Goal: Task Accomplishment & Management: Manage account settings

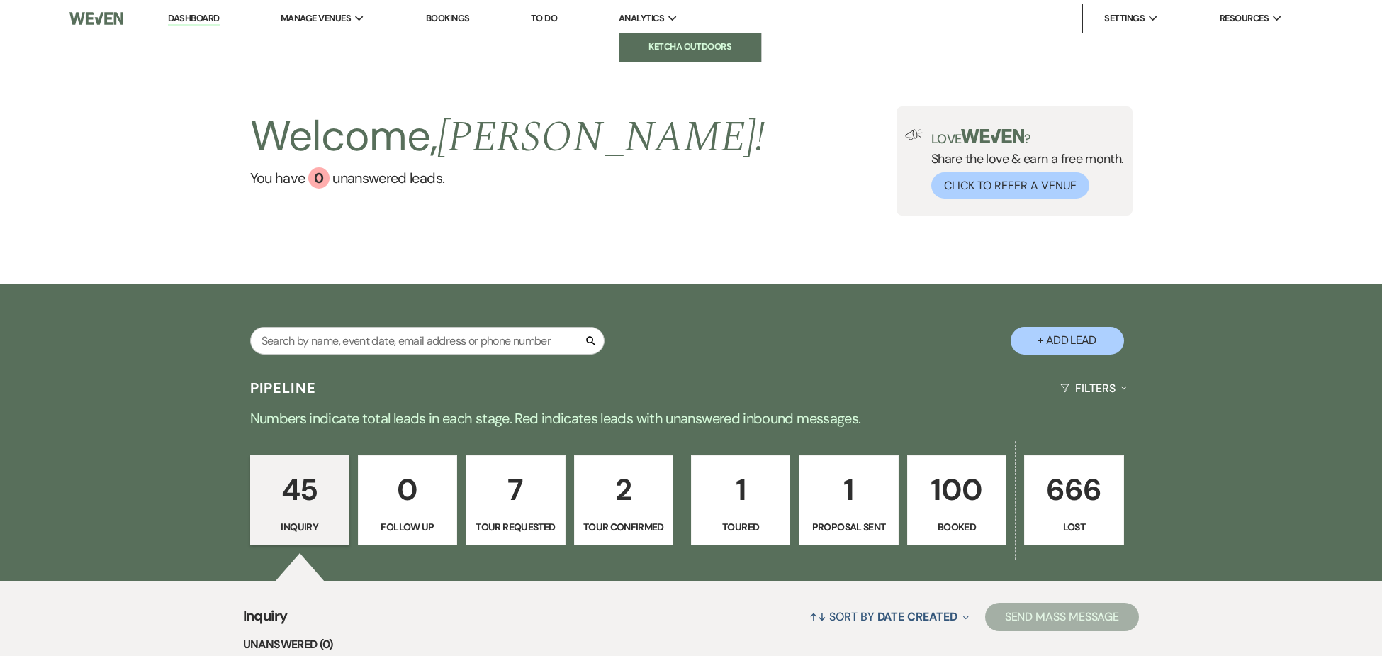
click at [657, 50] on li "Ketcha Outdoors" at bounding box center [690, 47] width 128 height 14
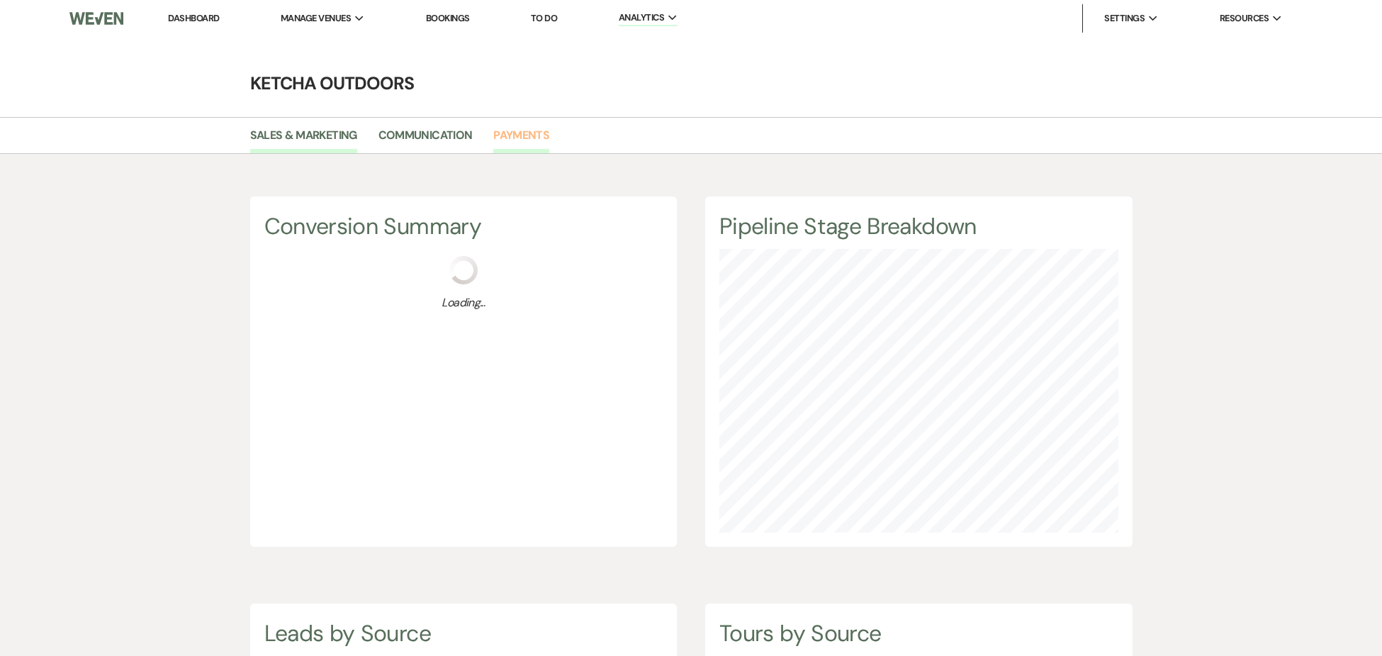
scroll to position [656, 1382]
click at [331, 40] on li "Ketcha Outdoors" at bounding box center [352, 47] width 128 height 14
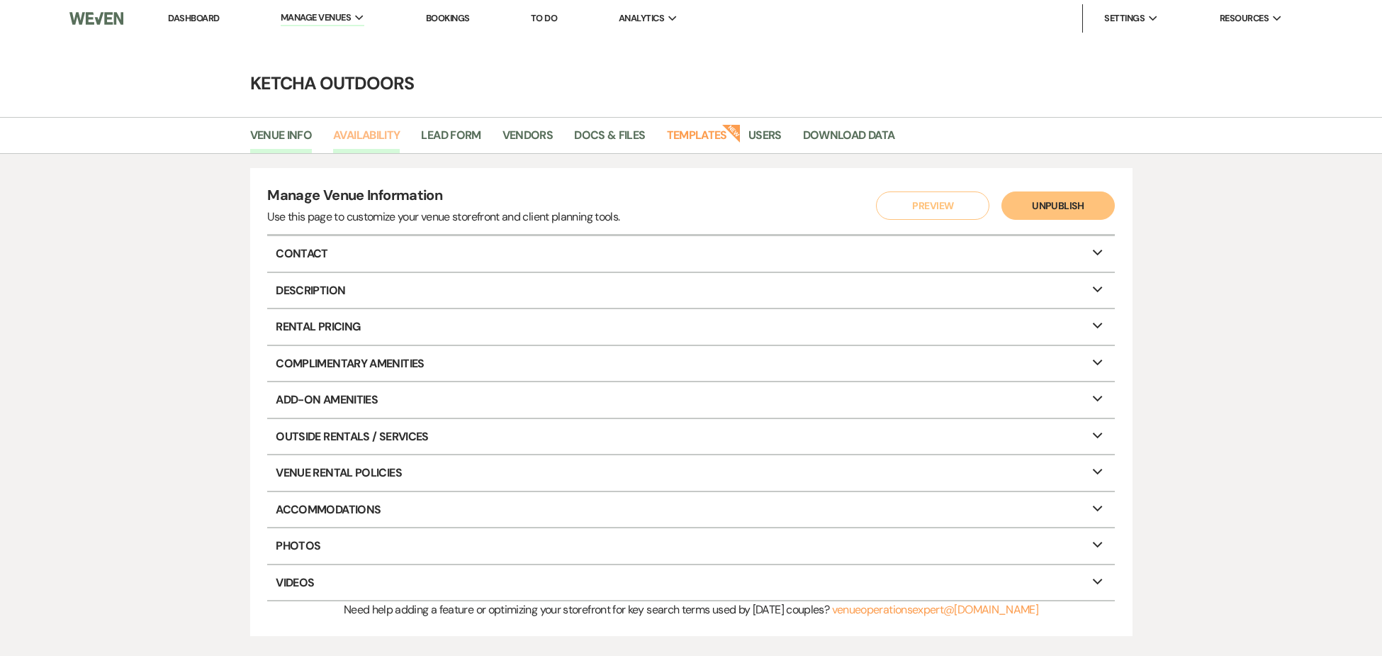
click at [366, 130] on link "Availability" at bounding box center [366, 139] width 67 height 27
select select "2"
select select "2026"
